Goal: Task Accomplishment & Management: Use online tool/utility

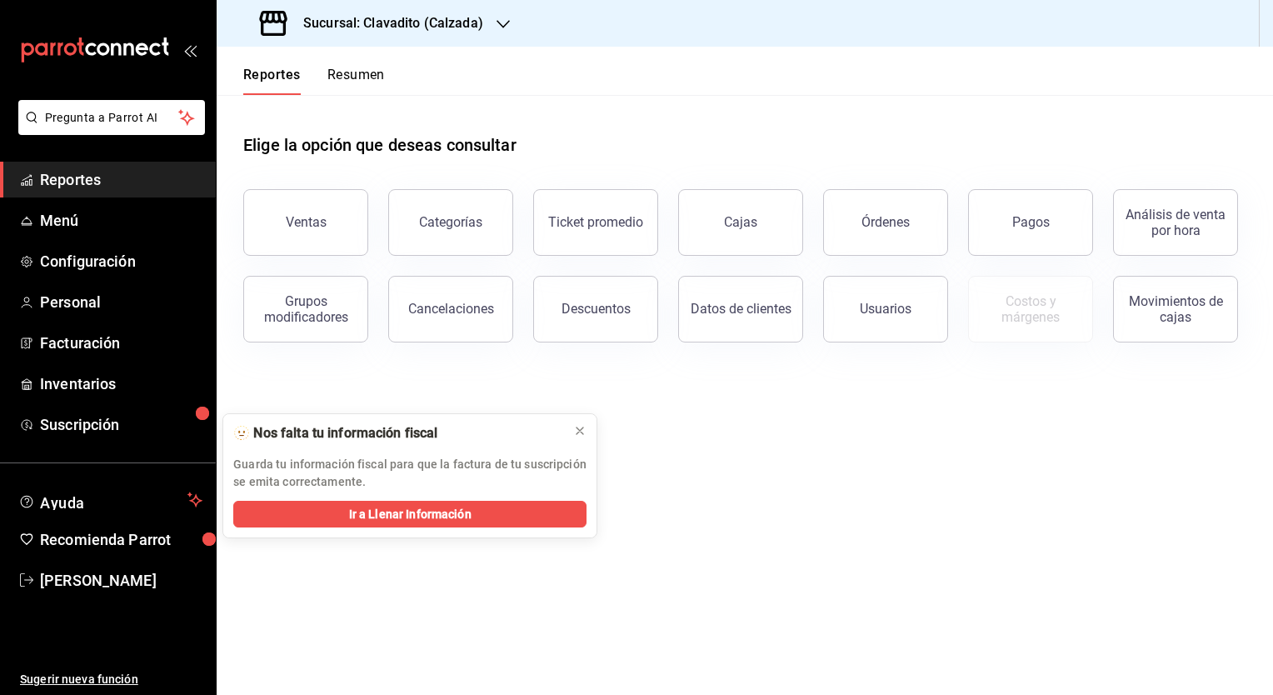
click at [503, 16] on div at bounding box center [503, 24] width 13 height 18
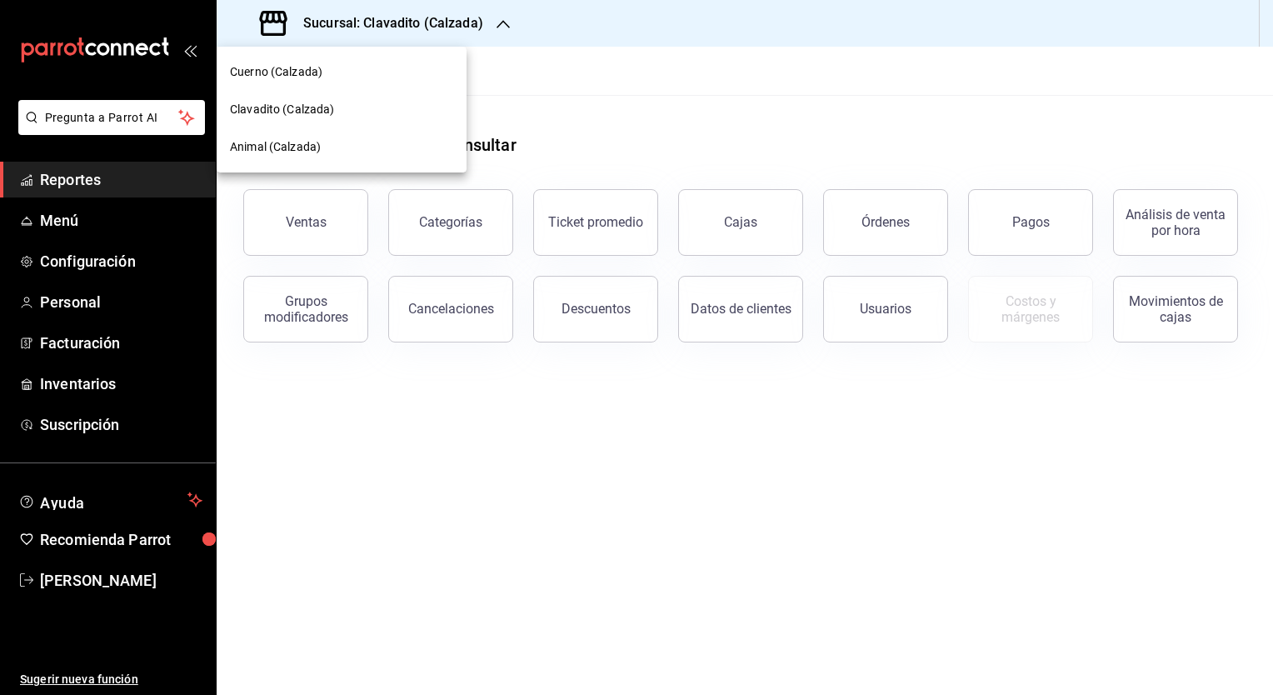
click at [312, 78] on span "Cuerno (Calzada)" at bounding box center [276, 72] width 93 height 18
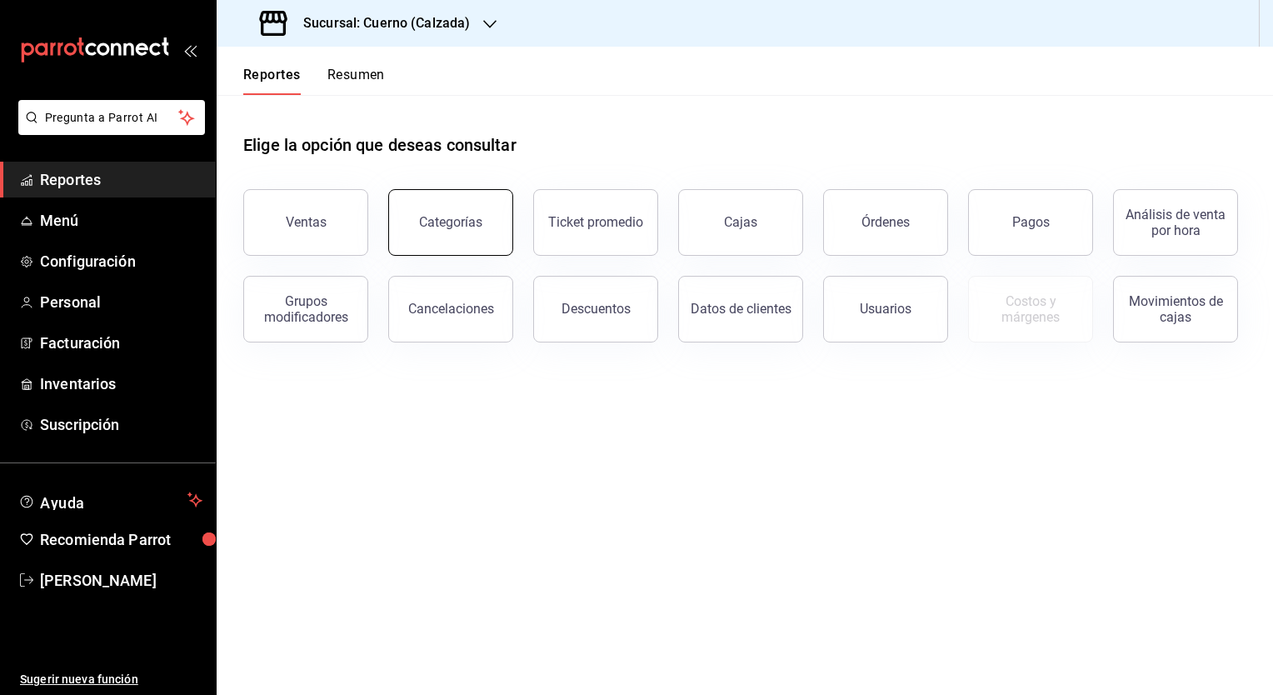
drag, startPoint x: 566, startPoint y: 328, endPoint x: 462, endPoint y: 230, distance: 142.7
click at [462, 230] on div "Ventas Categorías Ticket promedio Cajas Órdenes Pagos Análisis de venta por hor…" at bounding box center [734, 255] width 1023 height 173
click at [338, 219] on button "Ventas" at bounding box center [305, 222] width 125 height 67
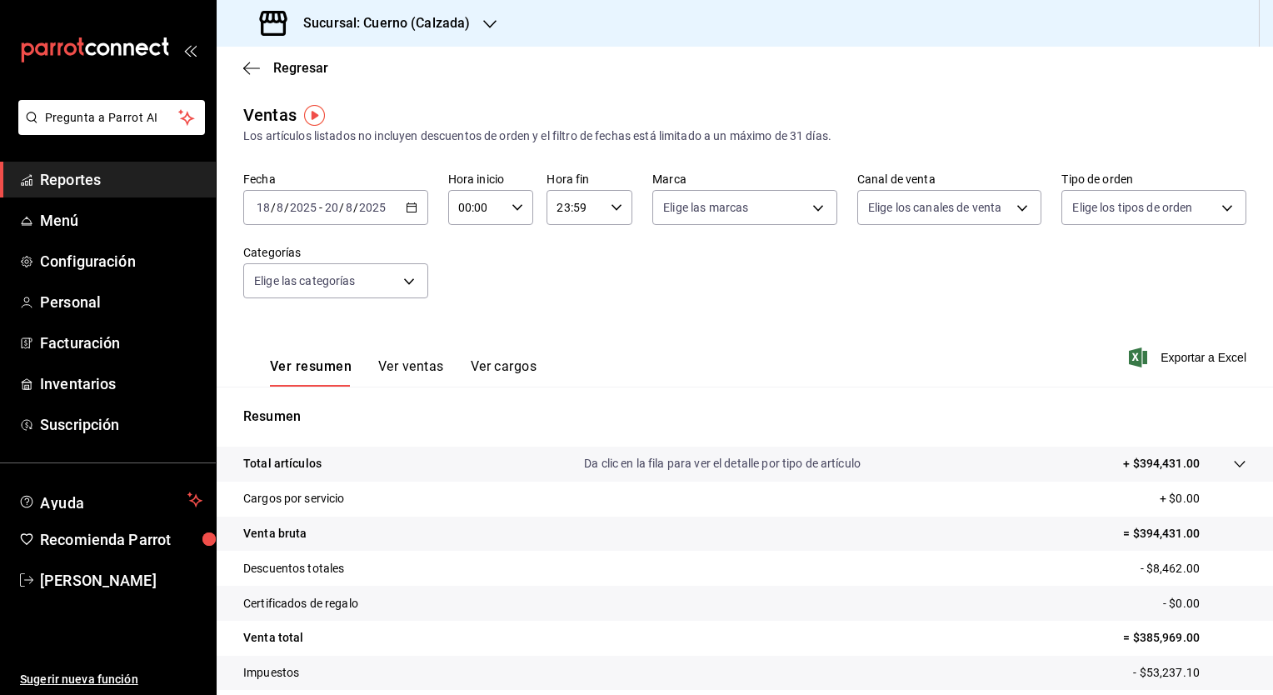
click at [411, 214] on div "[DATE] [DATE] - [DATE] [DATE]" at bounding box center [335, 207] width 185 height 35
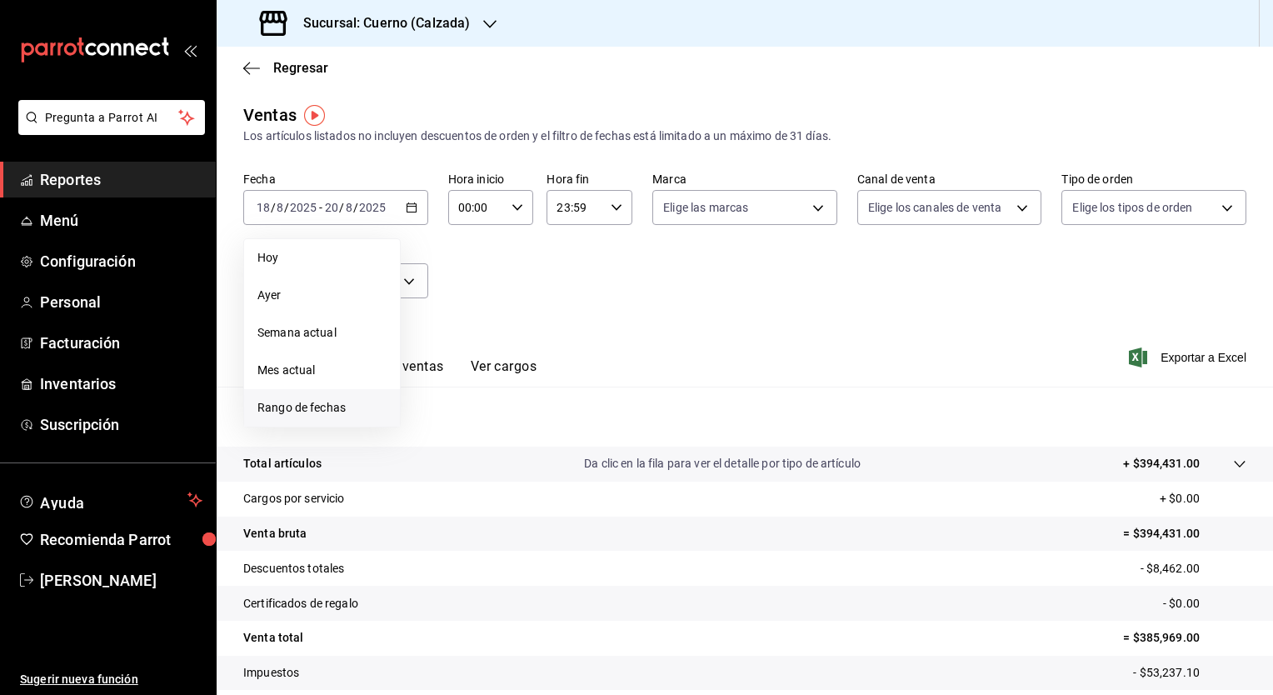
click at [302, 401] on span "Rango de fechas" at bounding box center [322, 408] width 129 height 18
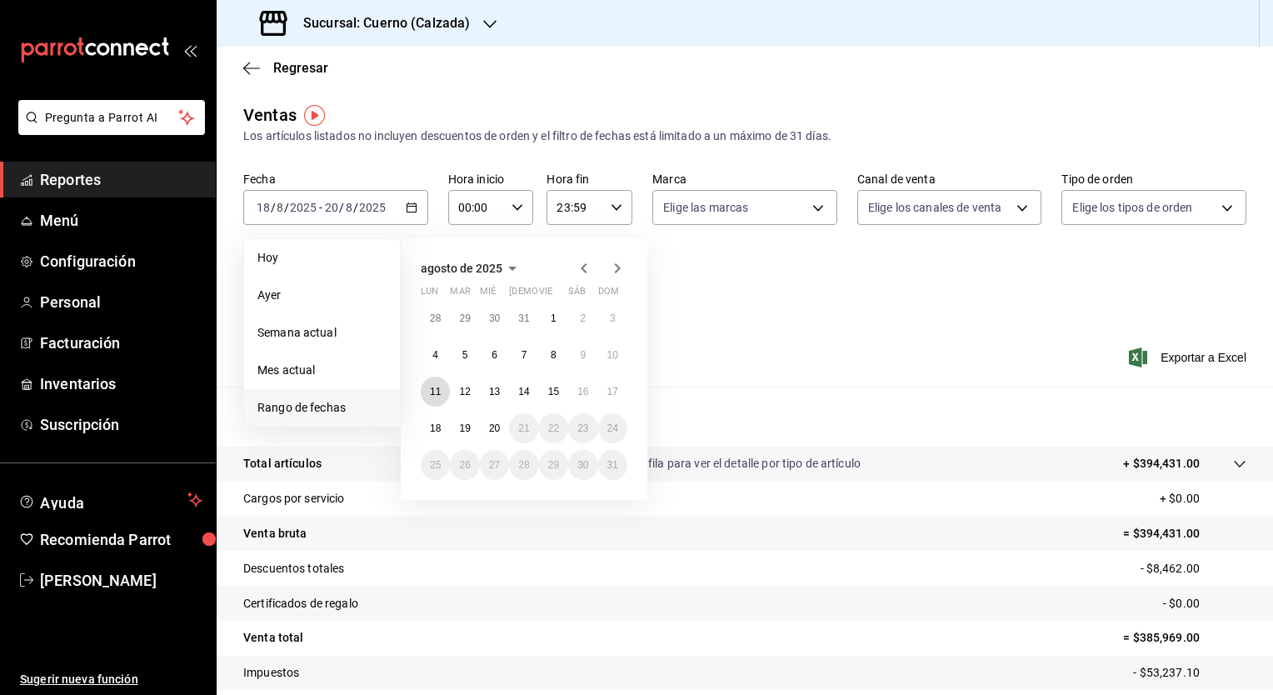
click at [435, 386] on abbr "11" at bounding box center [435, 392] width 11 height 12
click at [616, 391] on abbr "17" at bounding box center [613, 392] width 11 height 12
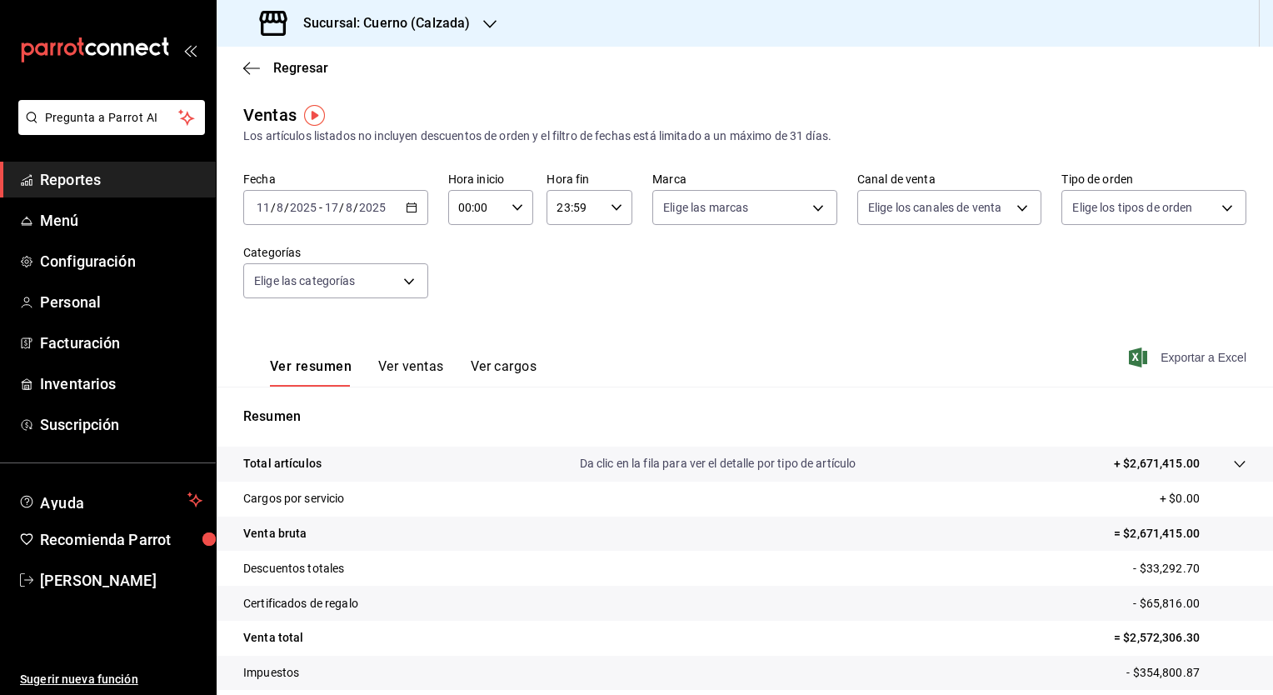
click at [951, 356] on span "Exportar a Excel" at bounding box center [1190, 358] width 114 height 20
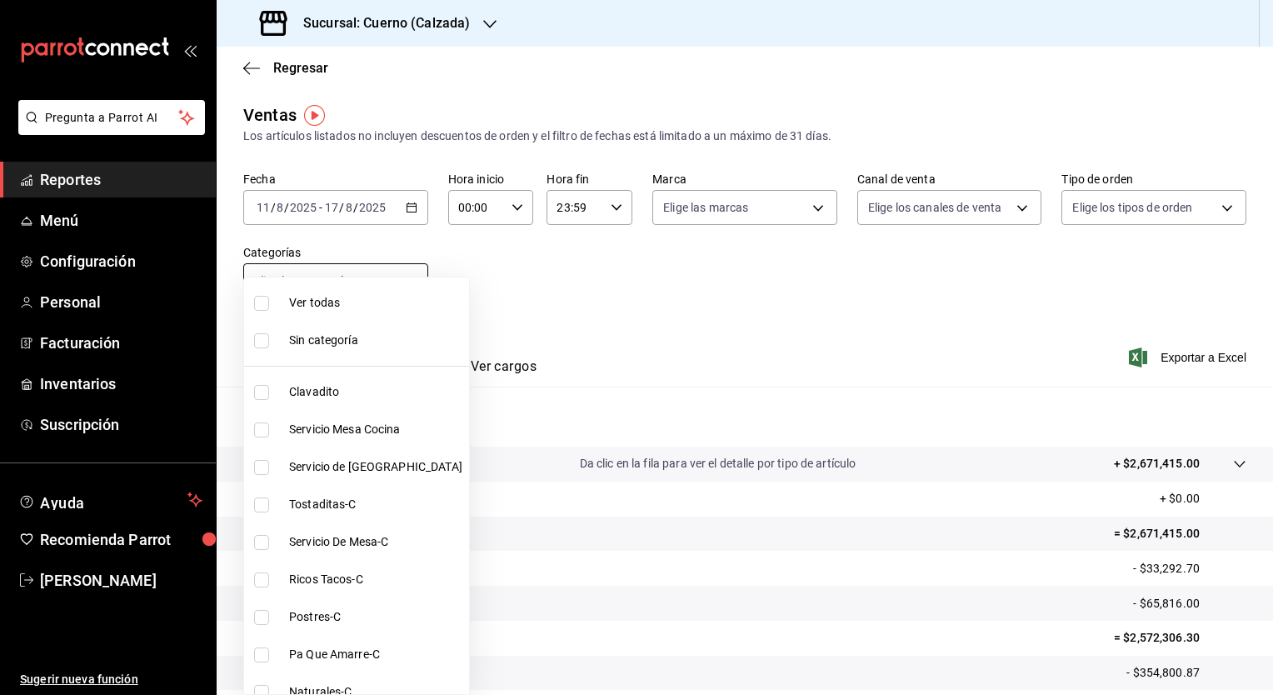
click at [393, 284] on body "Pregunta a Parrot AI Reportes Menú Configuración Personal Facturación Inventari…" at bounding box center [636, 347] width 1273 height 695
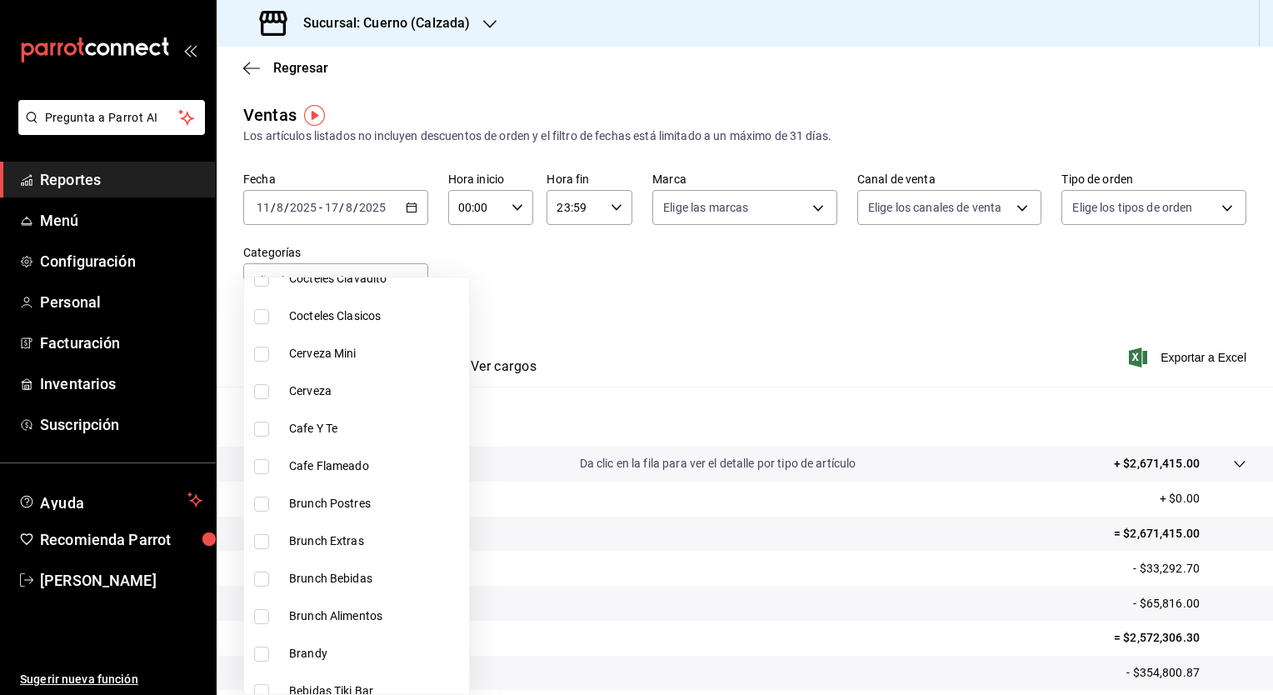
scroll to position [2191, 0]
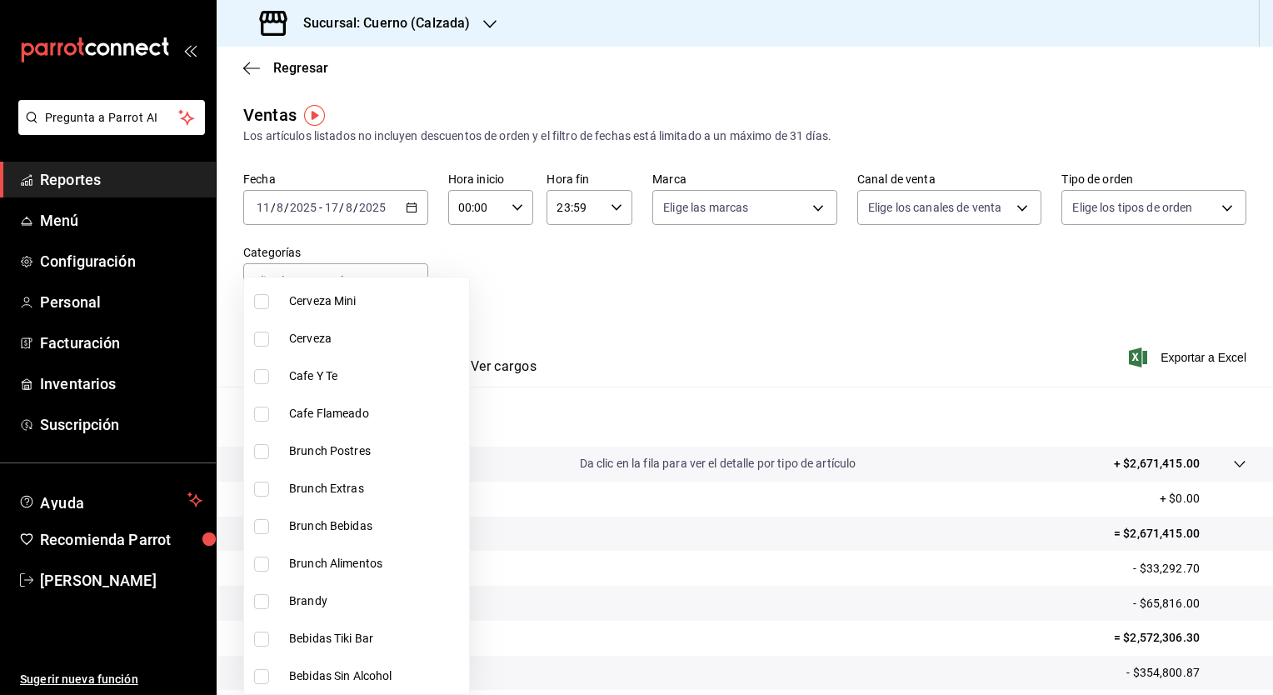
click at [771, 385] on div at bounding box center [636, 347] width 1273 height 695
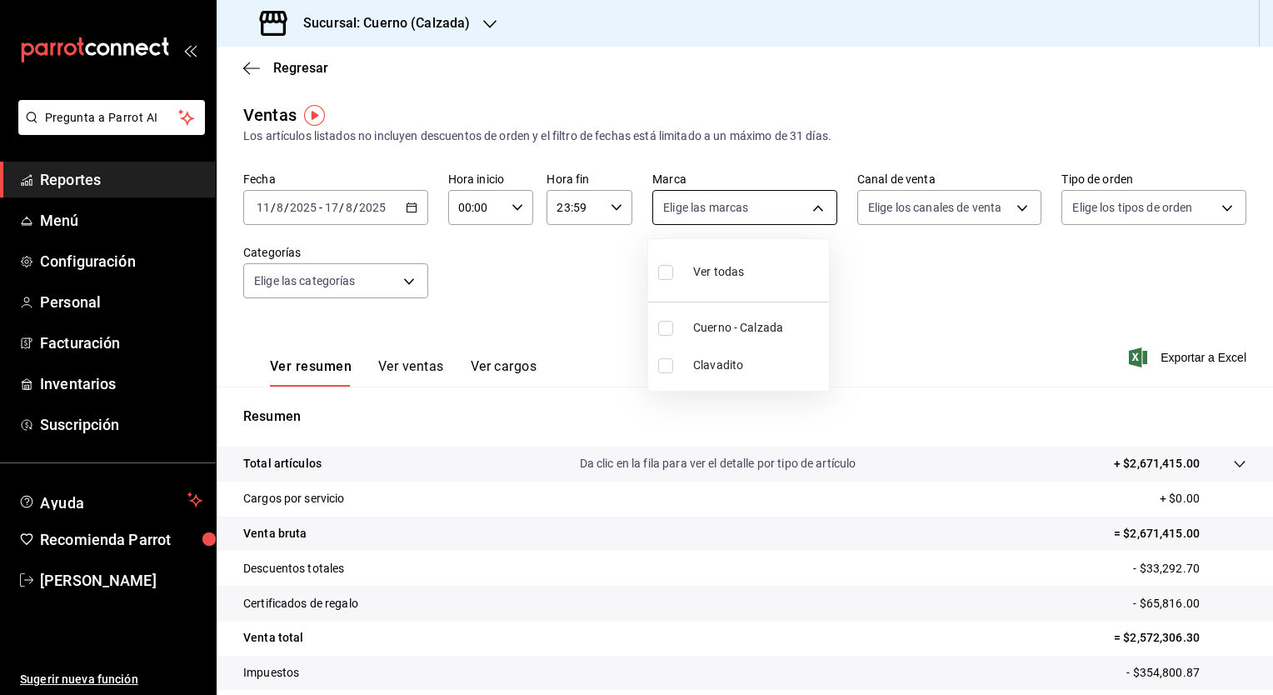
click at [783, 202] on body "Pregunta a Parrot AI Reportes Menú Configuración Personal Facturación Inventari…" at bounding box center [636, 347] width 1273 height 695
click at [770, 335] on span "Cuerno - Calzada" at bounding box center [757, 328] width 129 height 18
type input "b7ae777b-2dfc-42e0-9650-6cefdf37a424"
checkbox input "true"
click at [951, 205] on div at bounding box center [636, 347] width 1273 height 695
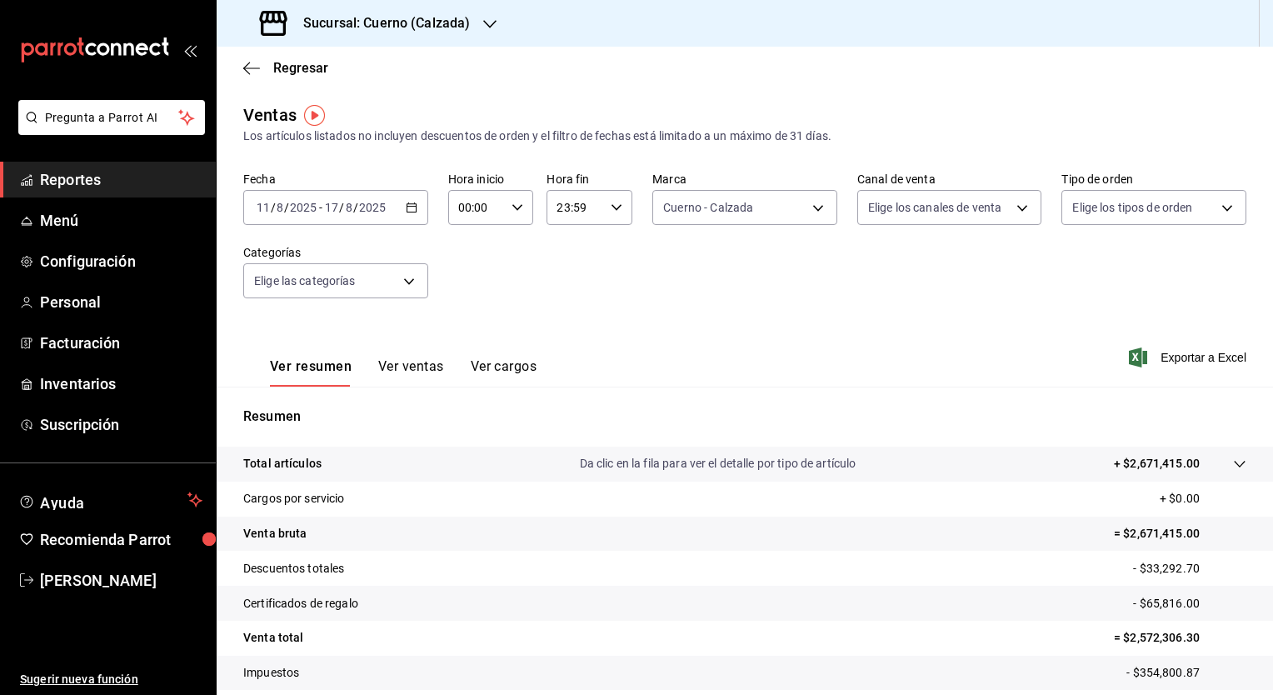
click at [951, 205] on body "Pregunta a Parrot AI Reportes Menú Configuración Personal Facturación Inventari…" at bounding box center [636, 347] width 1273 height 695
click at [951, 205] on div at bounding box center [636, 347] width 1273 height 695
click at [647, 366] on div "Ver resumen Ver ventas Ver cargos Exportar a Excel" at bounding box center [745, 352] width 1057 height 68
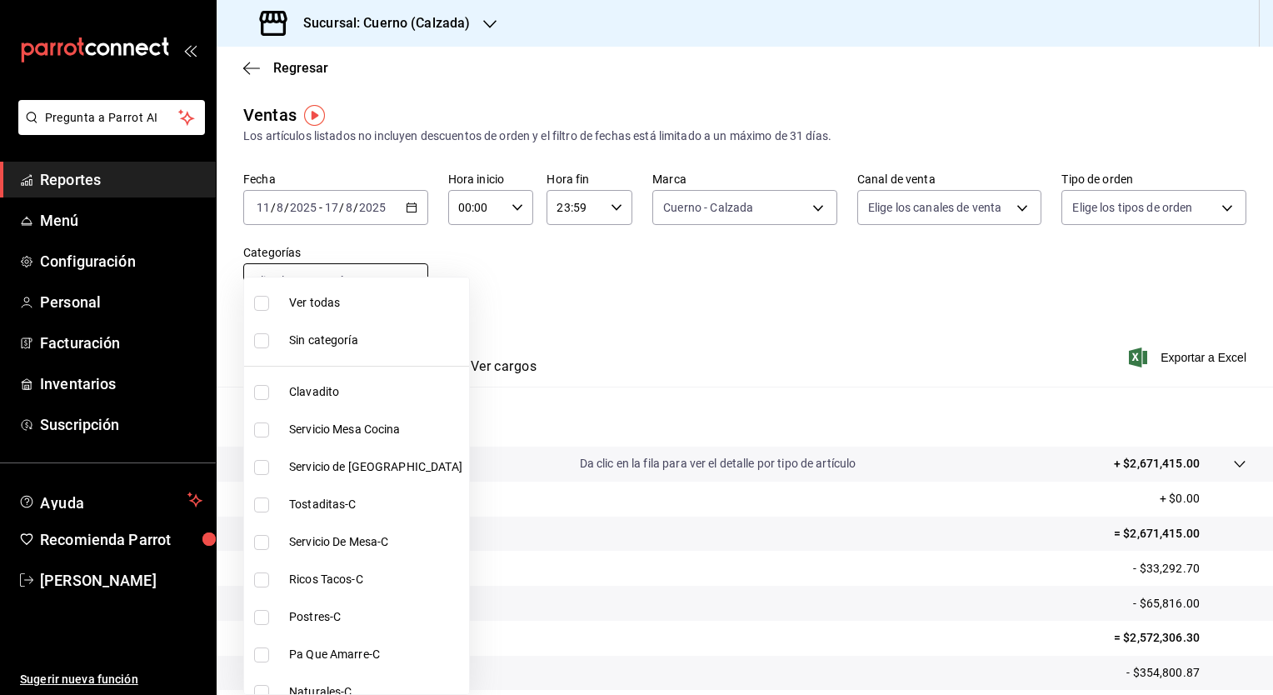
click at [408, 274] on body "Pregunta a Parrot AI Reportes Menú Configuración Personal Facturación Inventari…" at bounding box center [636, 347] width 1273 height 695
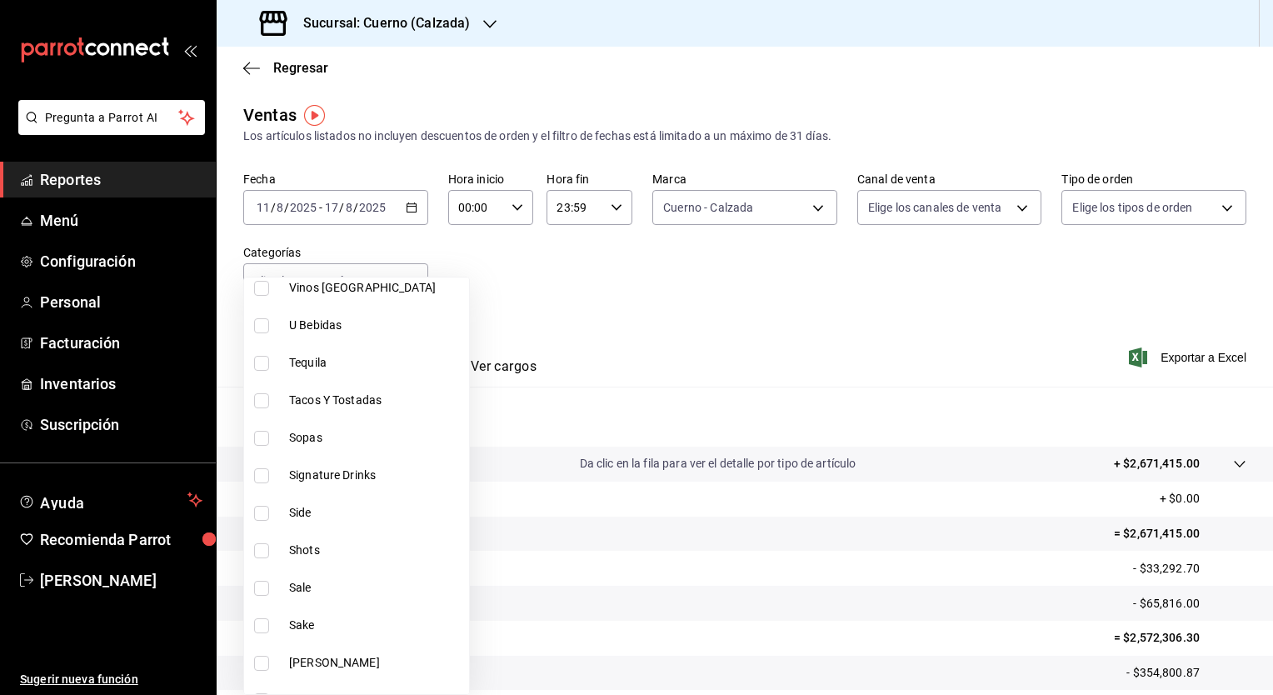
scroll to position [1118, 0]
click at [263, 392] on input "checkbox" at bounding box center [261, 399] width 15 height 15
checkbox input "true"
type input "6208344c-d0c5-4157-a54d-e6c5fbb9c4d7"
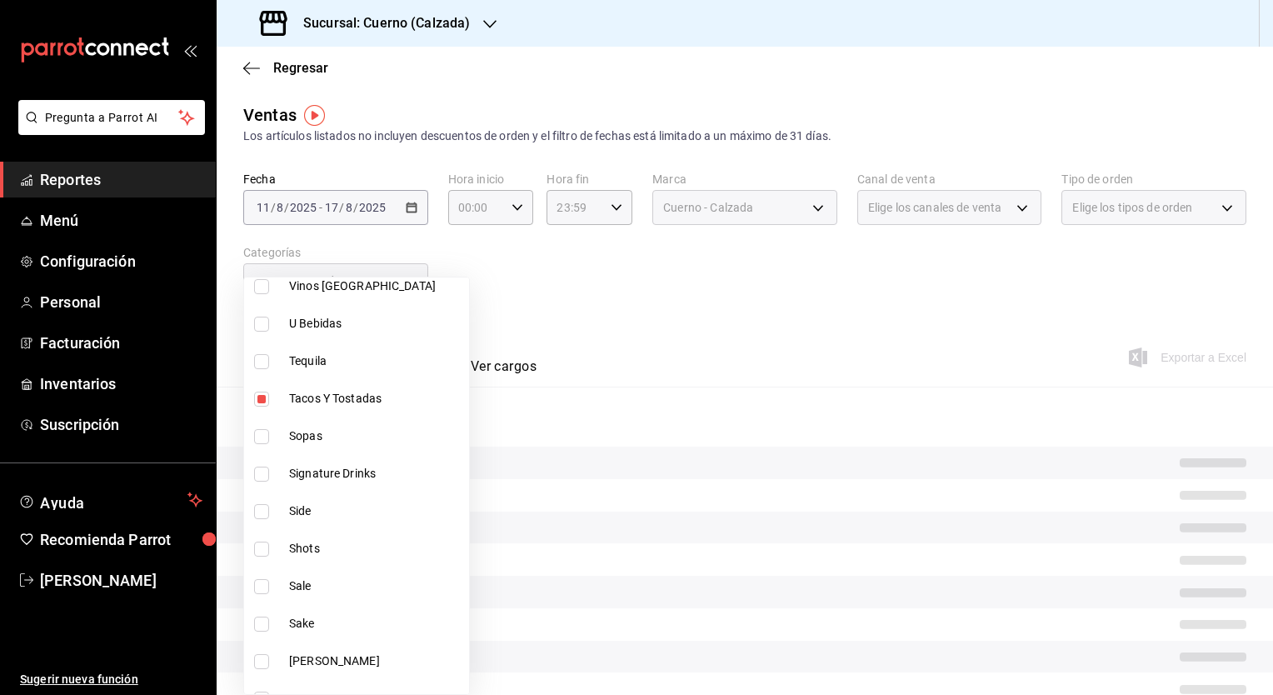
click at [258, 432] on input "checkbox" at bounding box center [261, 436] width 15 height 15
checkbox input "true"
type input "6208344c-d0c5-4157-a54d-e6c5fbb9c4d7,37089e2d-3839-4137-9fd2-a2bba1ea5137"
click at [258, 508] on input "checkbox" at bounding box center [261, 511] width 15 height 15
checkbox input "true"
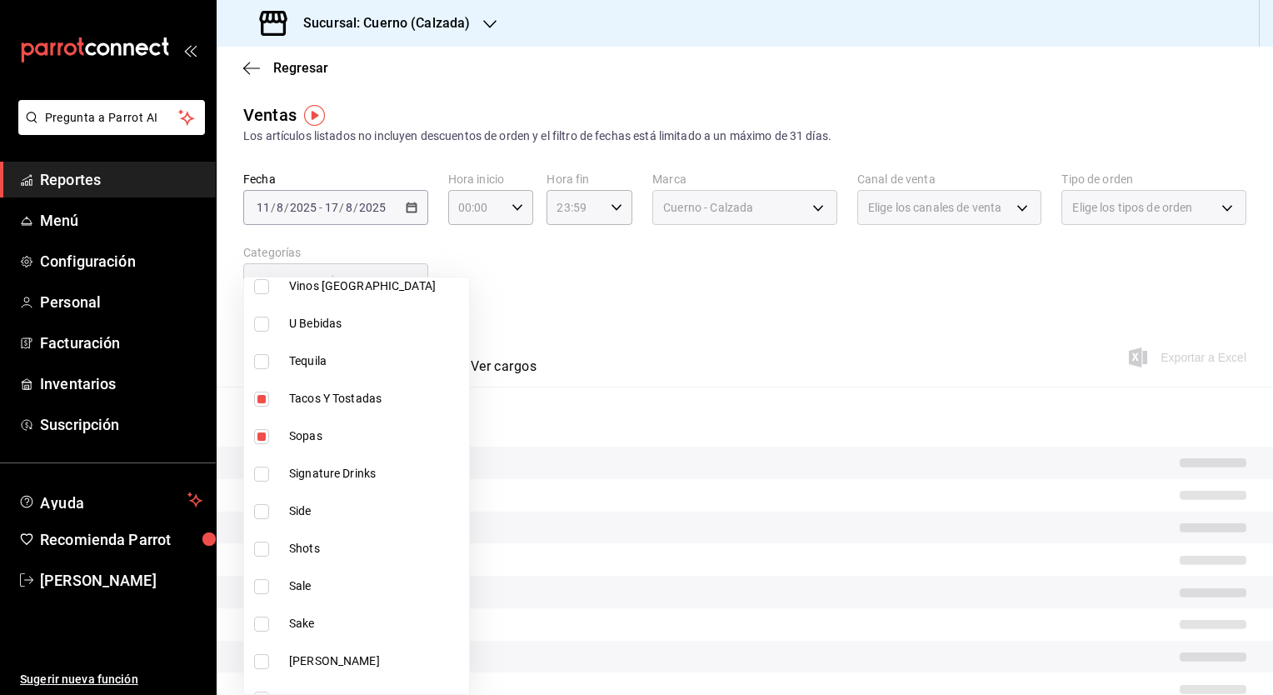
type input "6208344c-d0c5-4157-a54d-e6c5fbb9c4d7,37089e2d-3839-4137-9fd2-a2bba1ea5137,88115…"
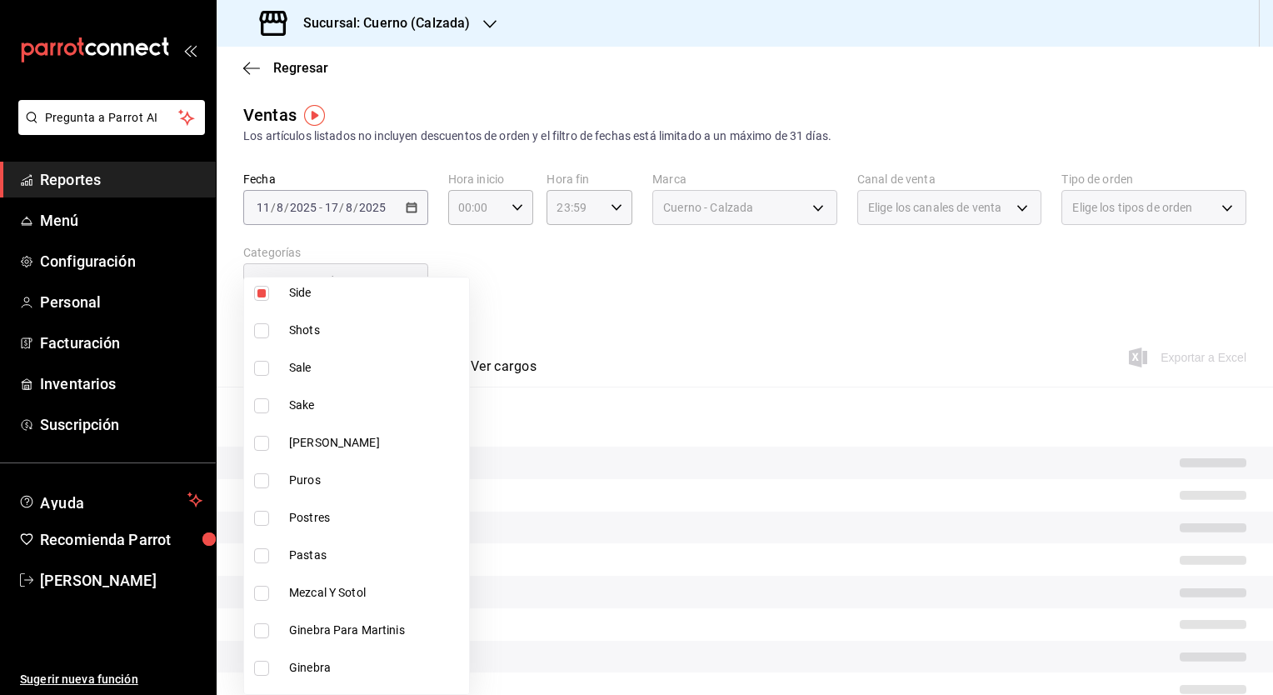
scroll to position [1339, 0]
click at [263, 512] on input "checkbox" at bounding box center [261, 515] width 15 height 15
checkbox input "true"
type input "6208344c-d0c5-4157-a54d-e6c5fbb9c4d7,37089e2d-3839-4137-9fd2-a2bba1ea5137,88115…"
click at [259, 558] on input "checkbox" at bounding box center [261, 553] width 15 height 15
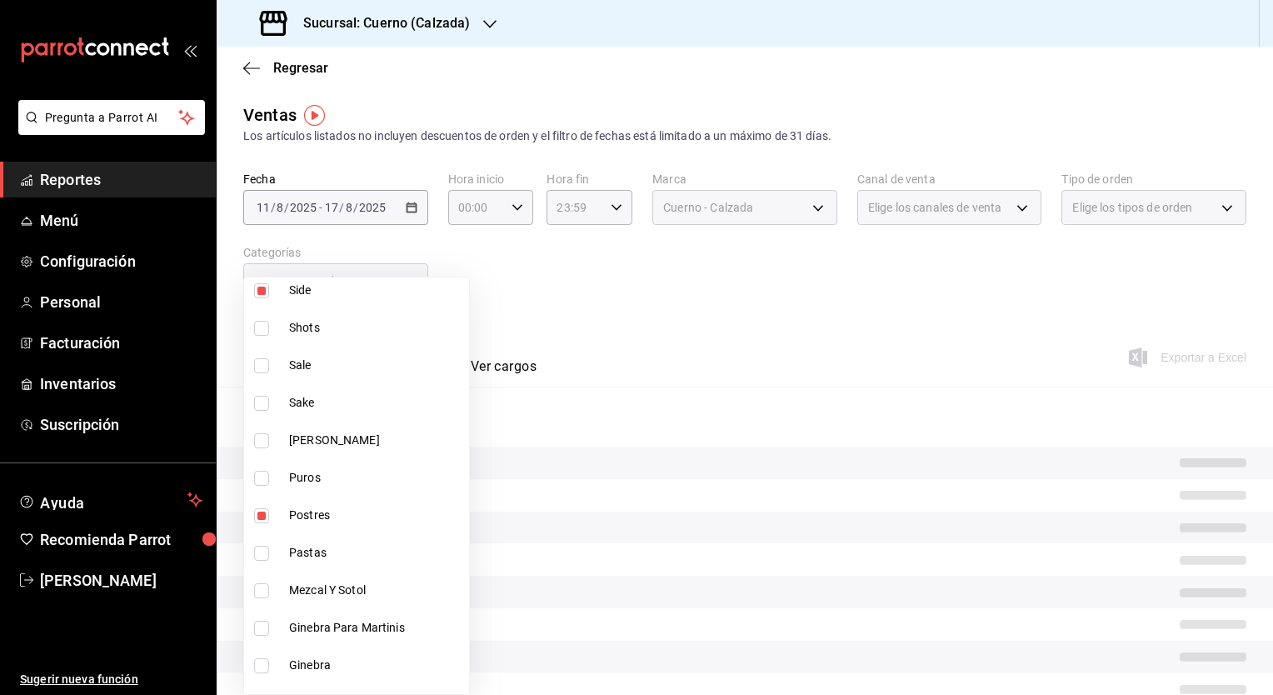
checkbox input "true"
type input "6208344c-d0c5-4157-a54d-e6c5fbb9c4d7,37089e2d-3839-4137-9fd2-a2bba1ea5137,88115…"
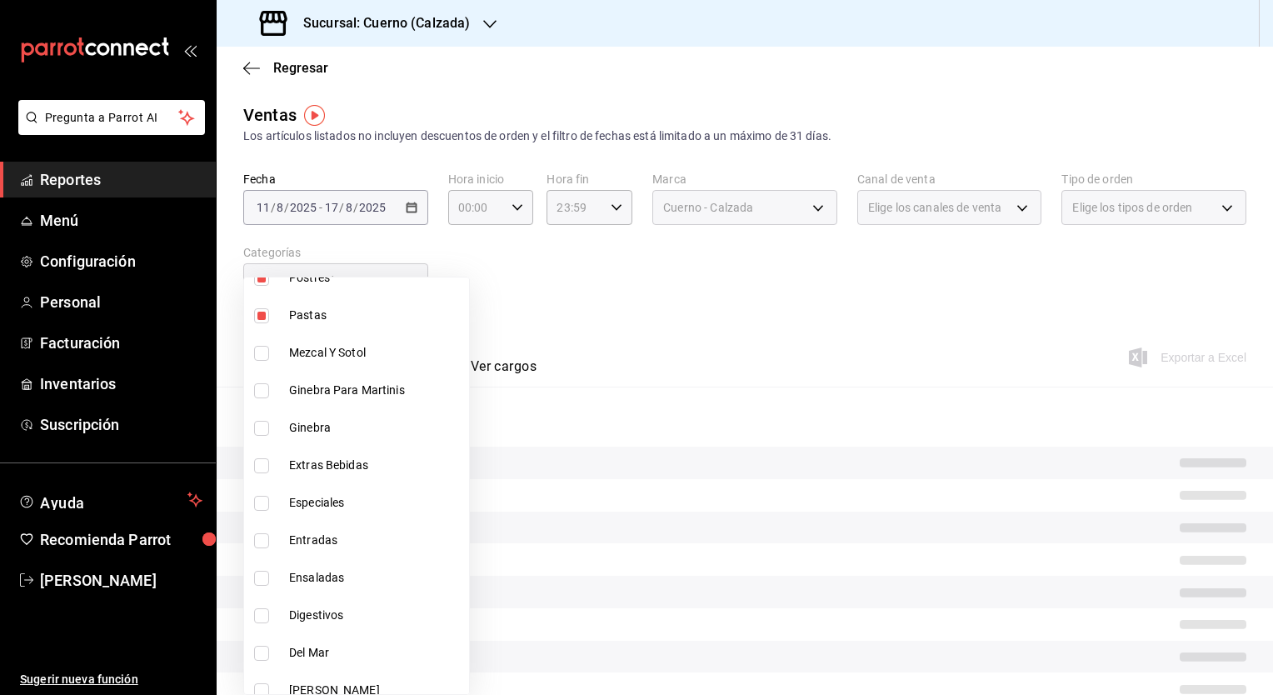
scroll to position [1580, 0]
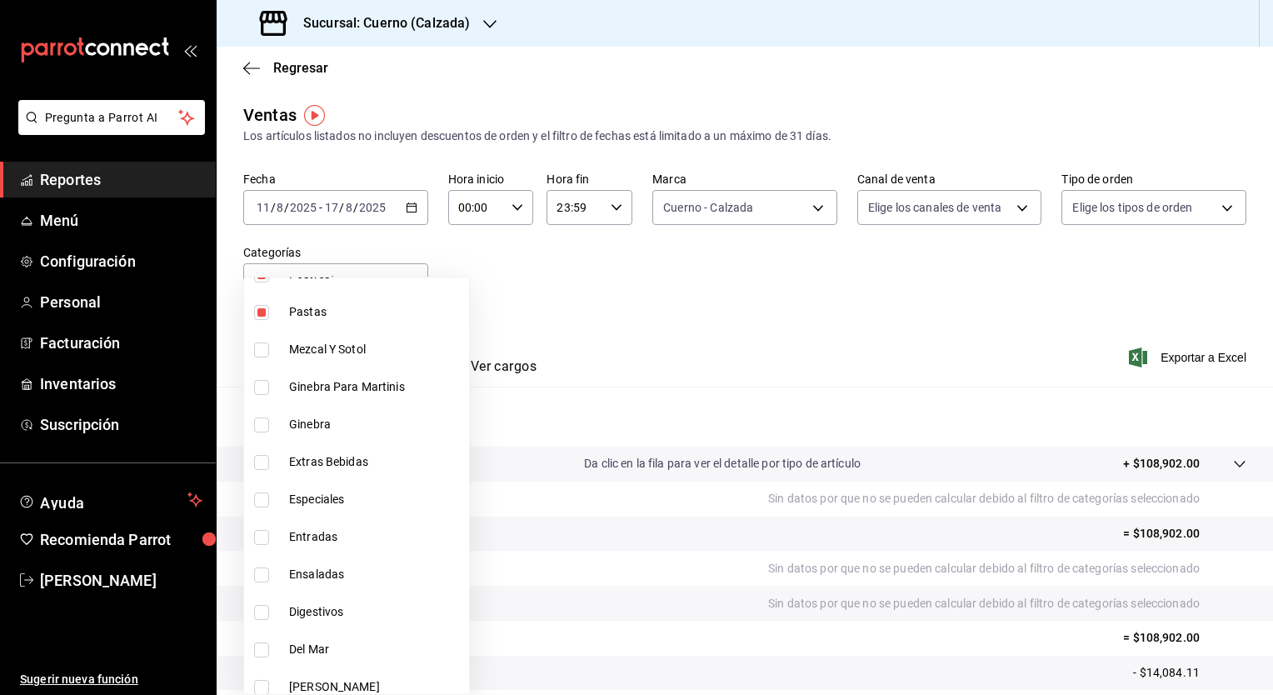
click at [267, 494] on input "checkbox" at bounding box center [261, 500] width 15 height 15
checkbox input "true"
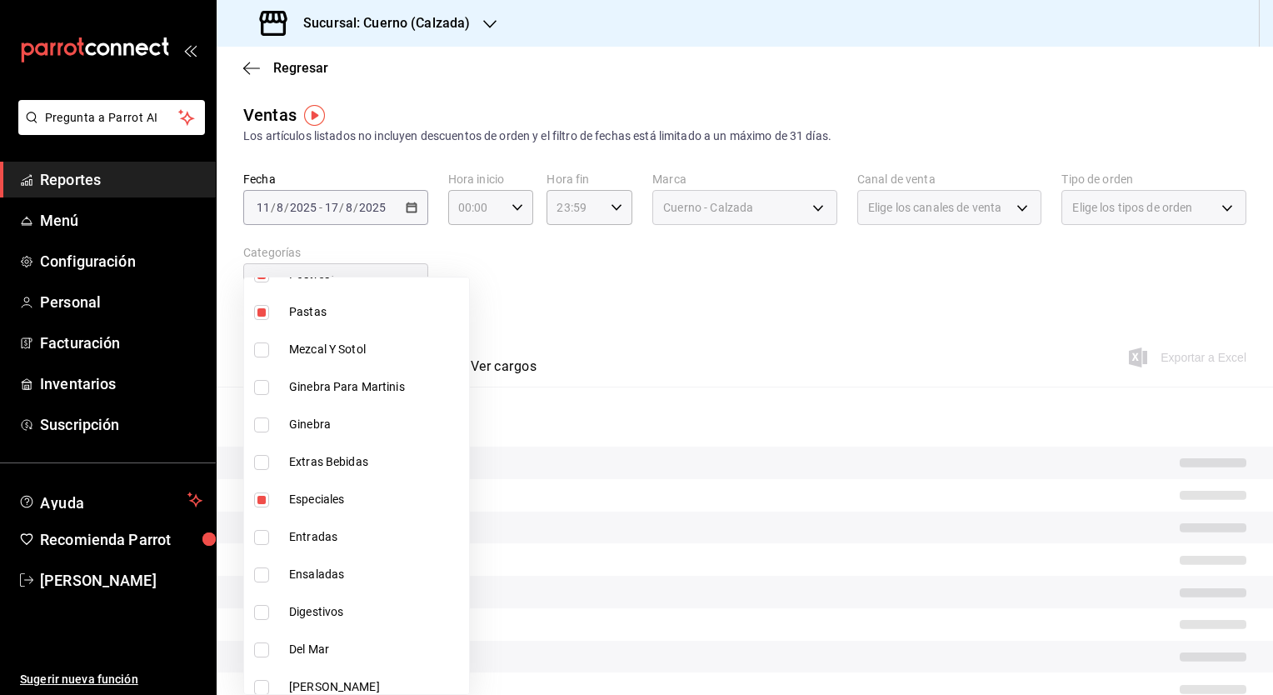
click at [261, 525] on li "Entradas" at bounding box center [356, 537] width 225 height 38
type input "6208344c-d0c5-4157-a54d-e6c5fbb9c4d7,37089e2d-3839-4137-9fd2-a2bba1ea5137,88115…"
checkbox input "true"
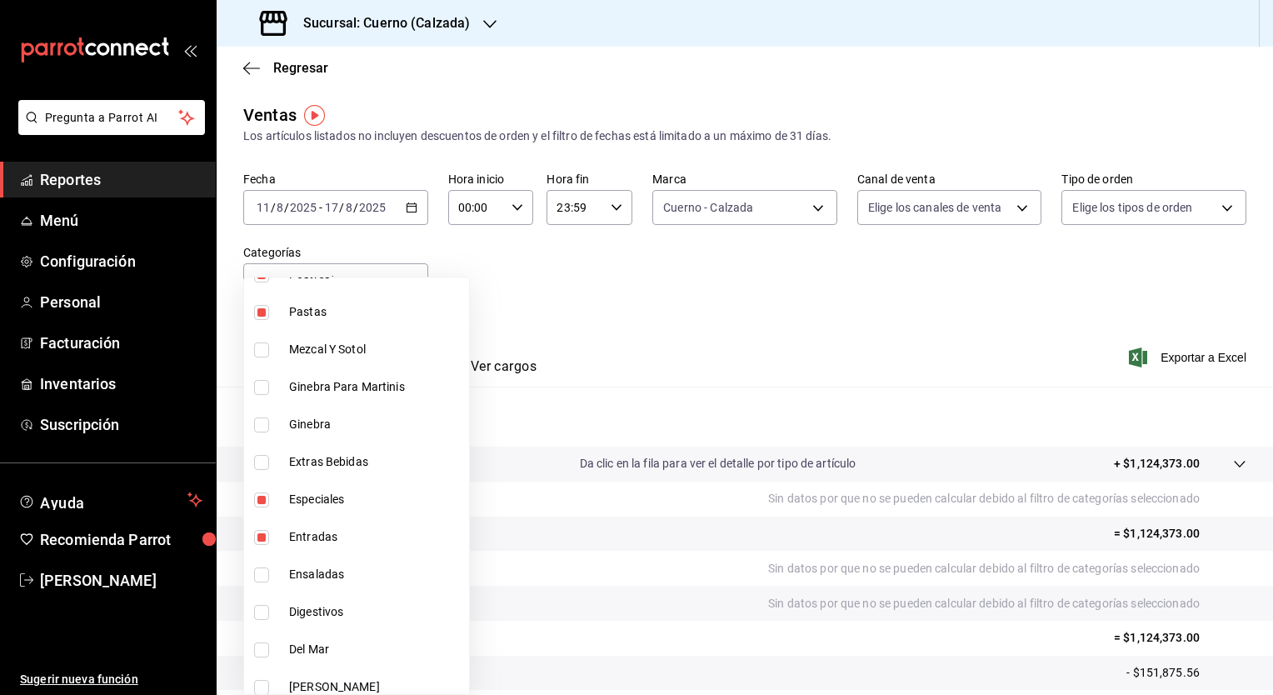
click at [264, 572] on input "checkbox" at bounding box center [261, 575] width 15 height 15
checkbox input "true"
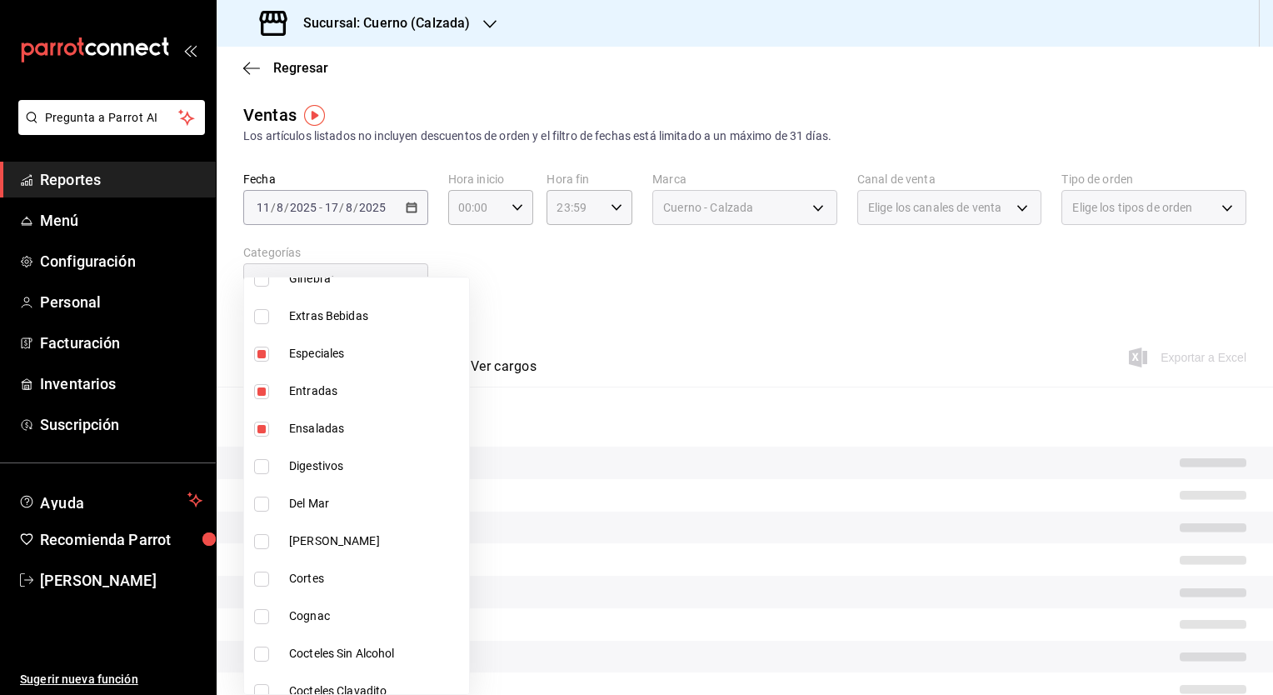
scroll to position [1730, 0]
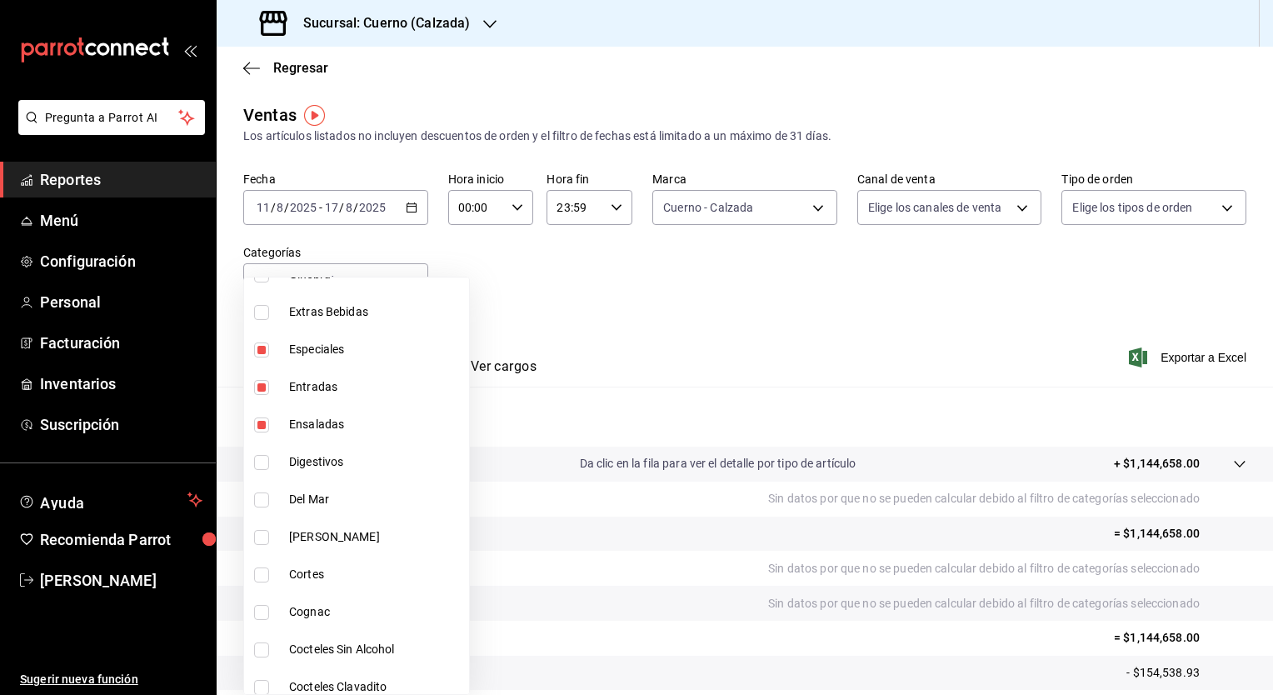
click at [264, 488] on li "Del Mar" at bounding box center [356, 500] width 225 height 38
type input "6208344c-d0c5-4157-a54d-e6c5fbb9c4d7,37089e2d-3839-4137-9fd2-a2bba1ea5137,88115…"
checkbox input "true"
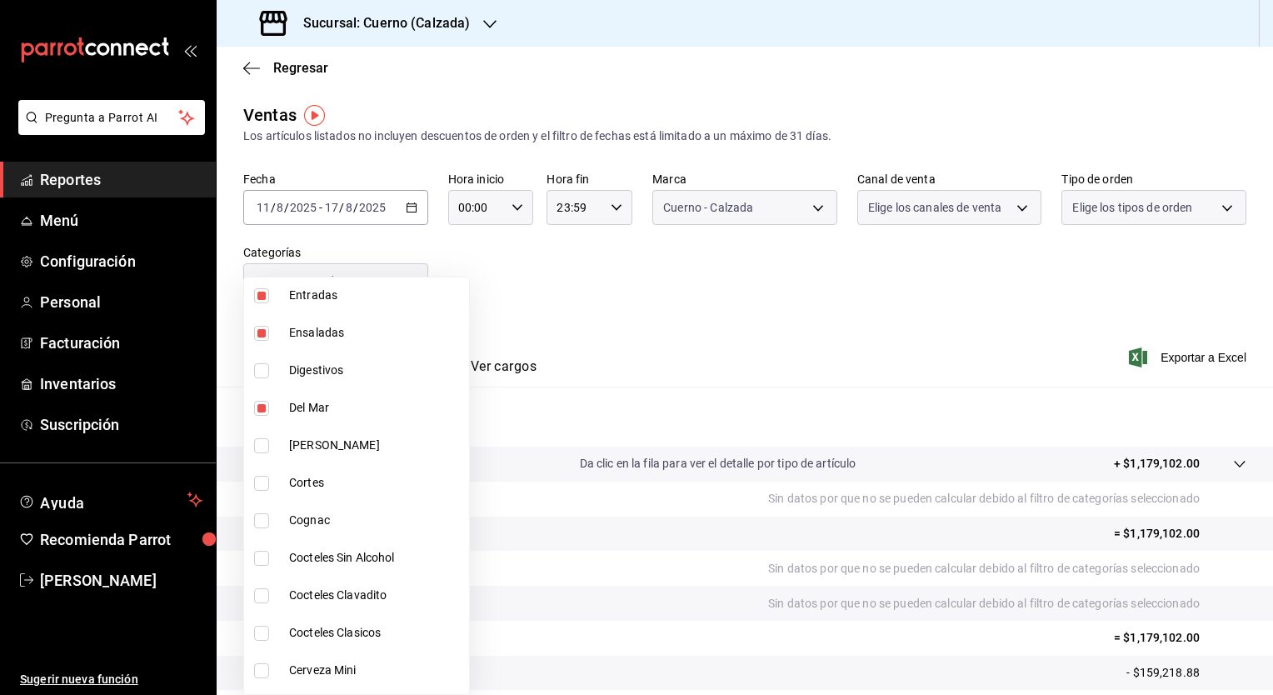
scroll to position [1830, 0]
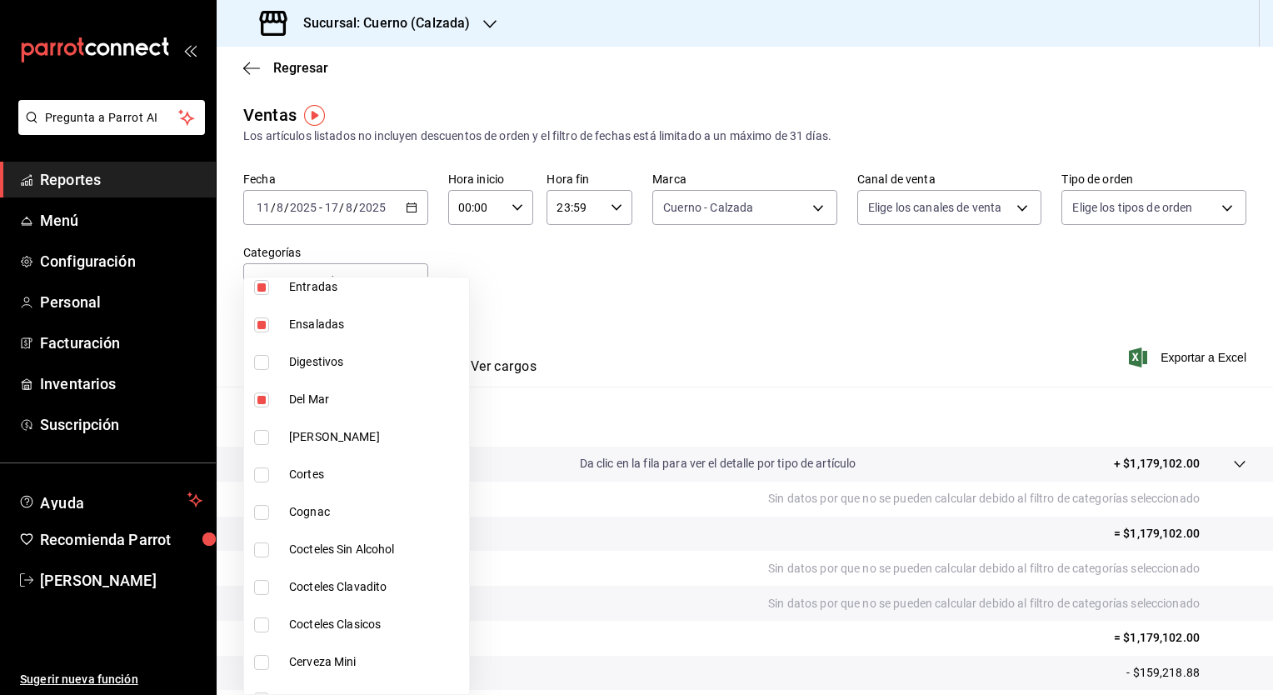
click at [260, 469] on input "checkbox" at bounding box center [261, 475] width 15 height 15
checkbox input "true"
click at [260, 428] on li "[PERSON_NAME]" at bounding box center [356, 437] width 225 height 38
type input "6208344c-d0c5-4157-a54d-e6c5fbb9c4d7,37089e2d-3839-4137-9fd2-a2bba1ea5137,88115…"
checkbox input "true"
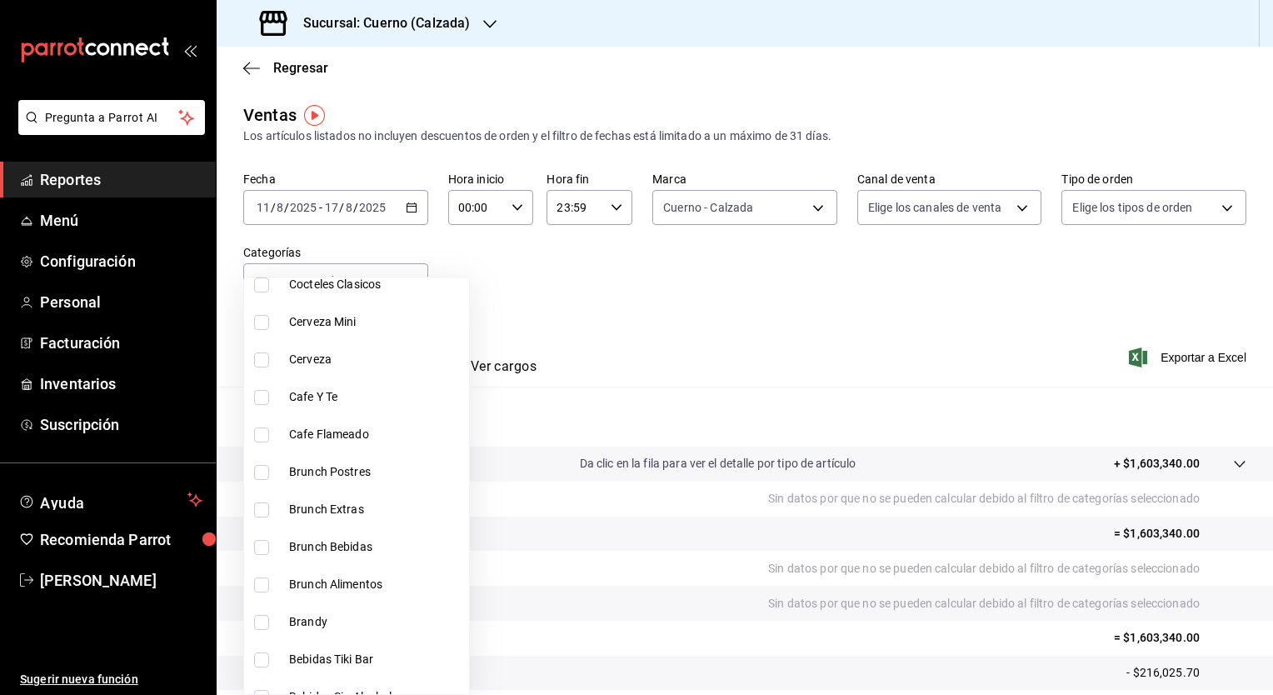
scroll to position [2191, 0]
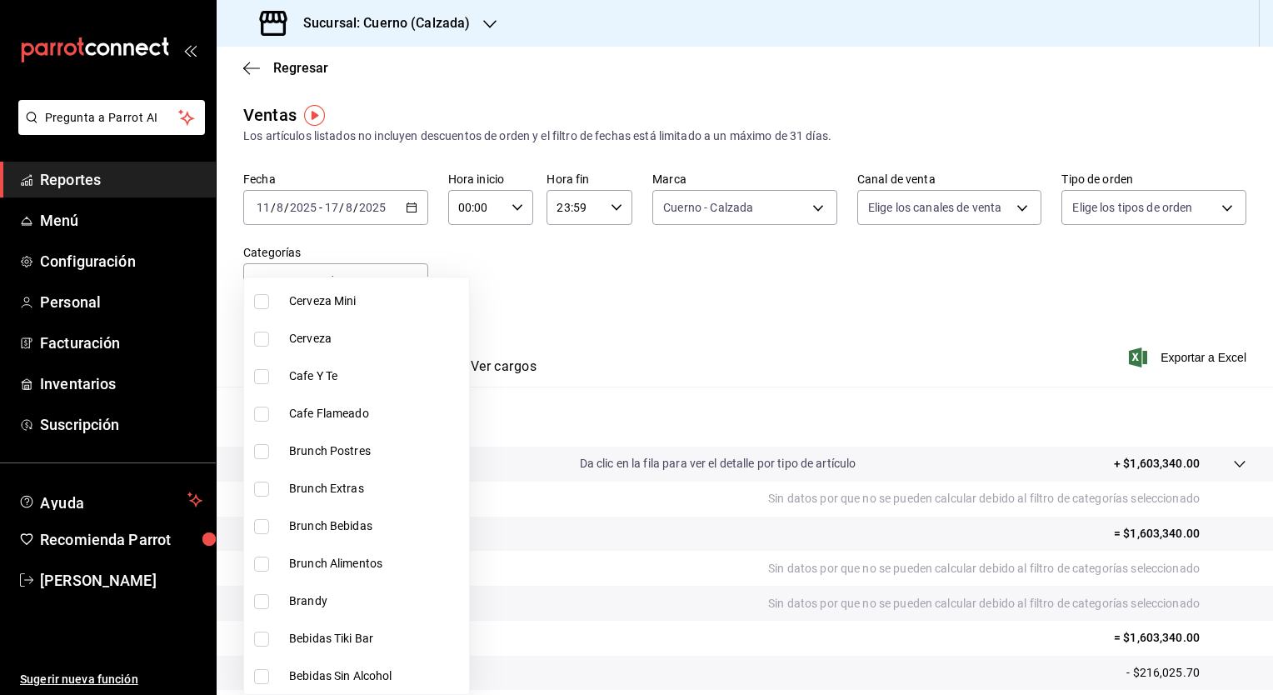
click at [259, 452] on input "checkbox" at bounding box center [261, 451] width 15 height 15
checkbox input "true"
type input "6208344c-d0c5-4157-a54d-e6c5fbb9c4d7,37089e2d-3839-4137-9fd2-a2bba1ea5137,88115…"
click at [258, 493] on input "checkbox" at bounding box center [261, 489] width 15 height 15
checkbox input "true"
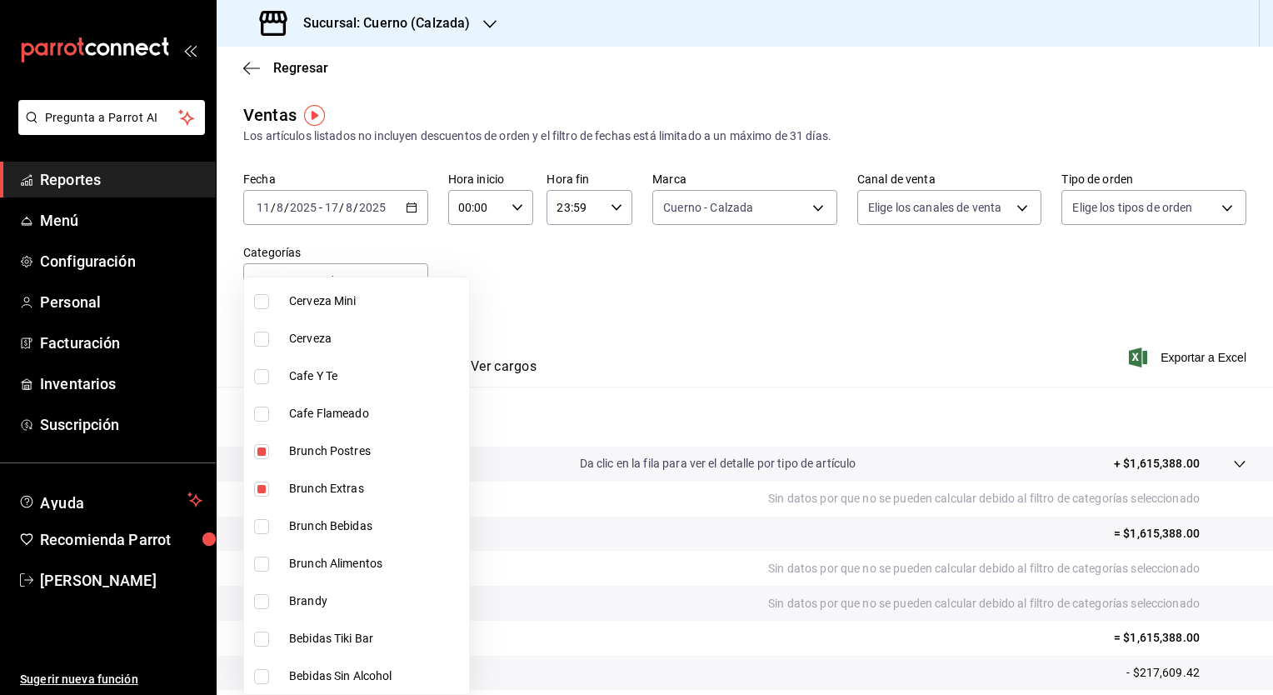
click at [260, 517] on li "Brunch Bebidas" at bounding box center [356, 527] width 225 height 38
type input "6208344c-d0c5-4157-a54d-e6c5fbb9c4d7,37089e2d-3839-4137-9fd2-a2bba1ea5137,88115…"
checkbox input "true"
click at [259, 557] on input "checkbox" at bounding box center [261, 564] width 15 height 15
checkbox input "true"
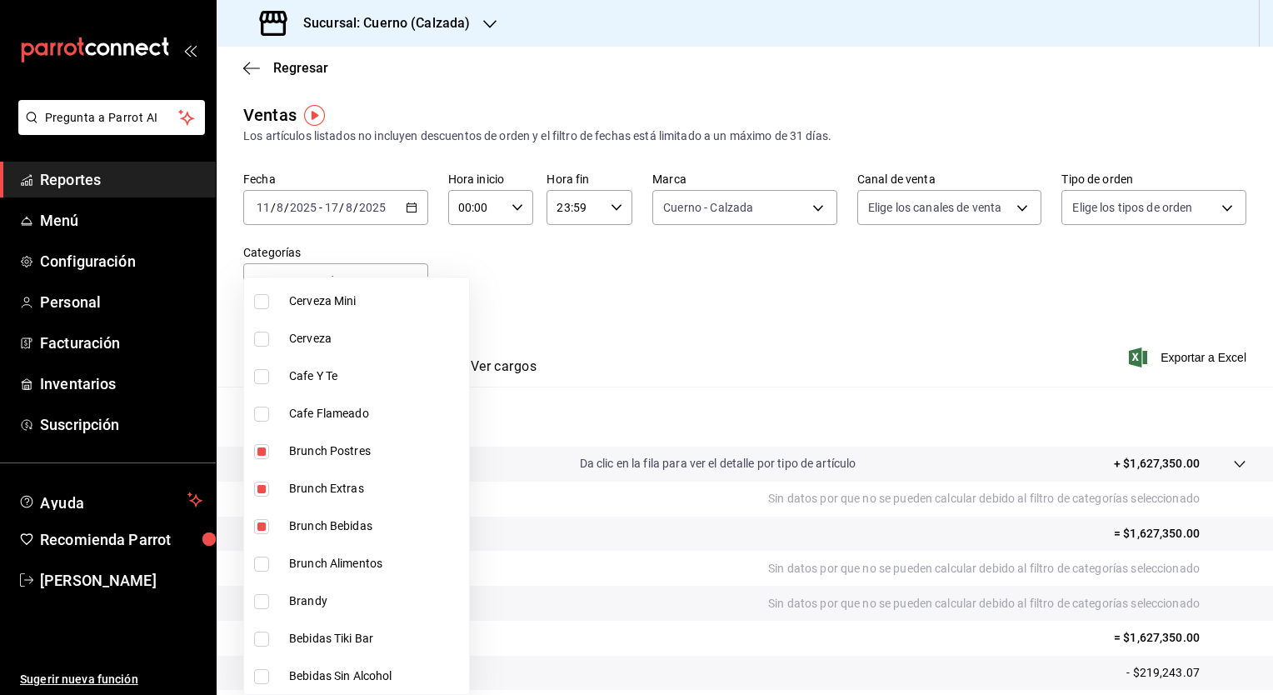
type input "6208344c-d0c5-4157-a54d-e6c5fbb9c4d7,37089e2d-3839-4137-9fd2-a2bba1ea5137,88115…"
click at [263, 519] on input "checkbox" at bounding box center [261, 526] width 15 height 15
checkbox input "false"
type input "6208344c-d0c5-4157-a54d-e6c5fbb9c4d7,37089e2d-3839-4137-9fd2-a2bba1ea5137,88115…"
click at [951, 353] on div at bounding box center [636, 347] width 1273 height 695
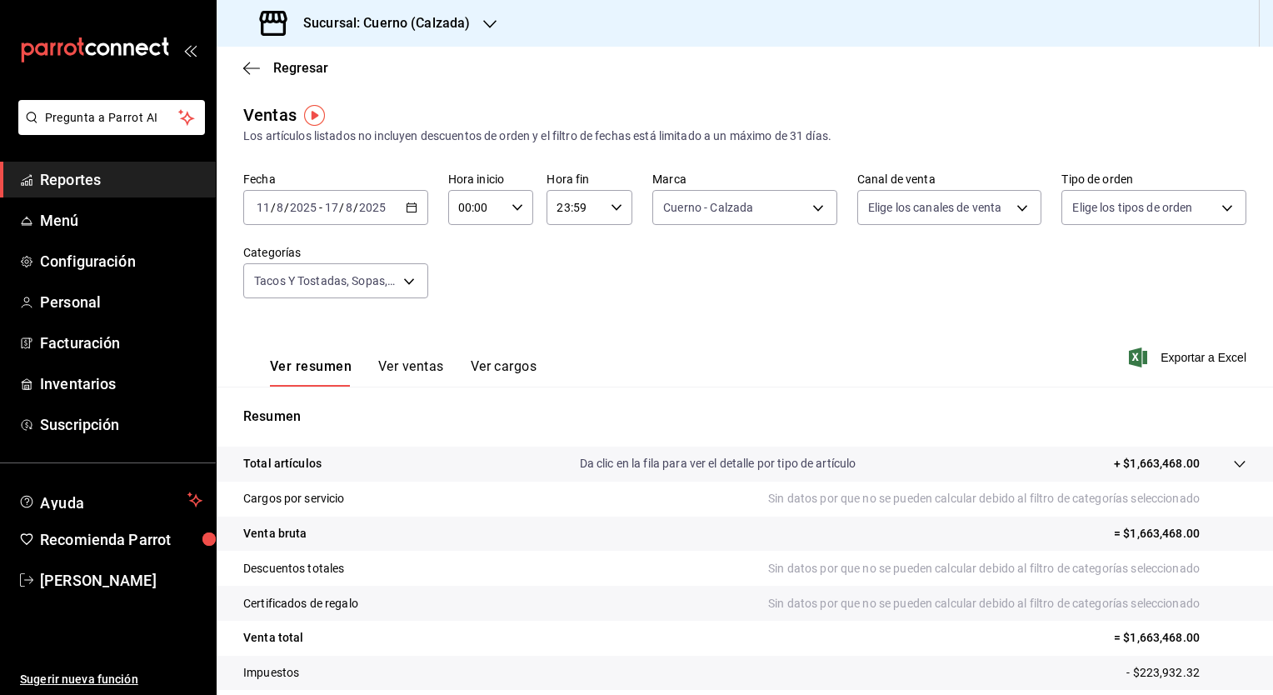
click at [951, 353] on span "Exportar a Excel" at bounding box center [1190, 358] width 114 height 20
click at [688, 368] on div "Ver resumen Ver ventas Ver cargos Exportar a Excel" at bounding box center [745, 352] width 1057 height 68
